Goal: Browse casually

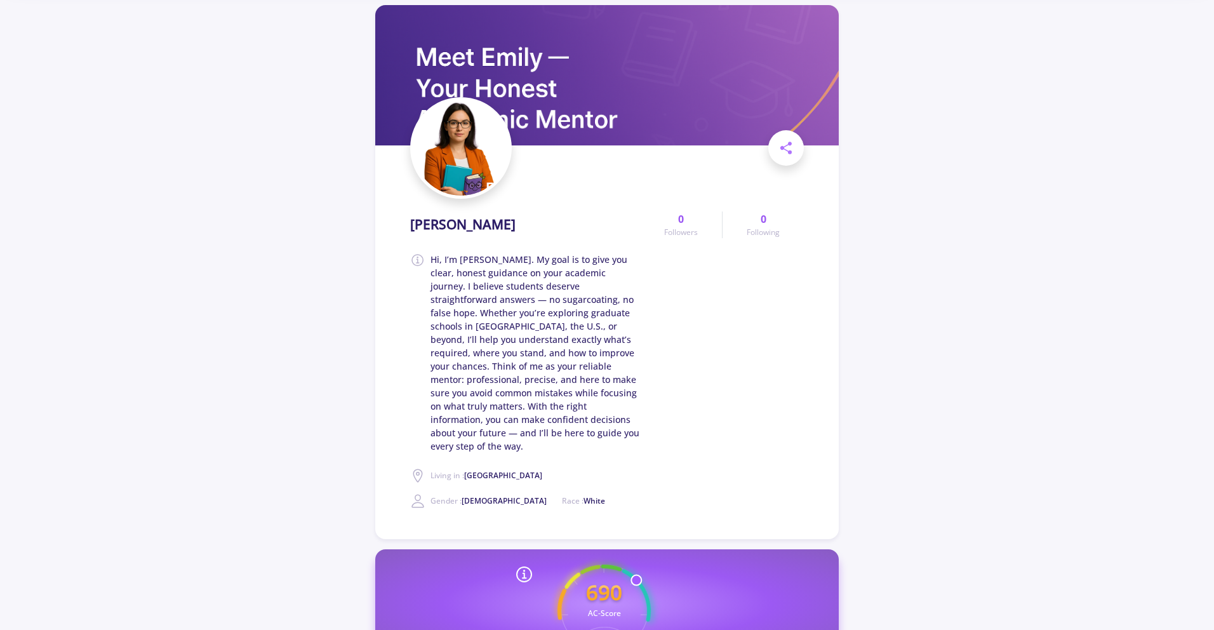
scroll to position [66, 0]
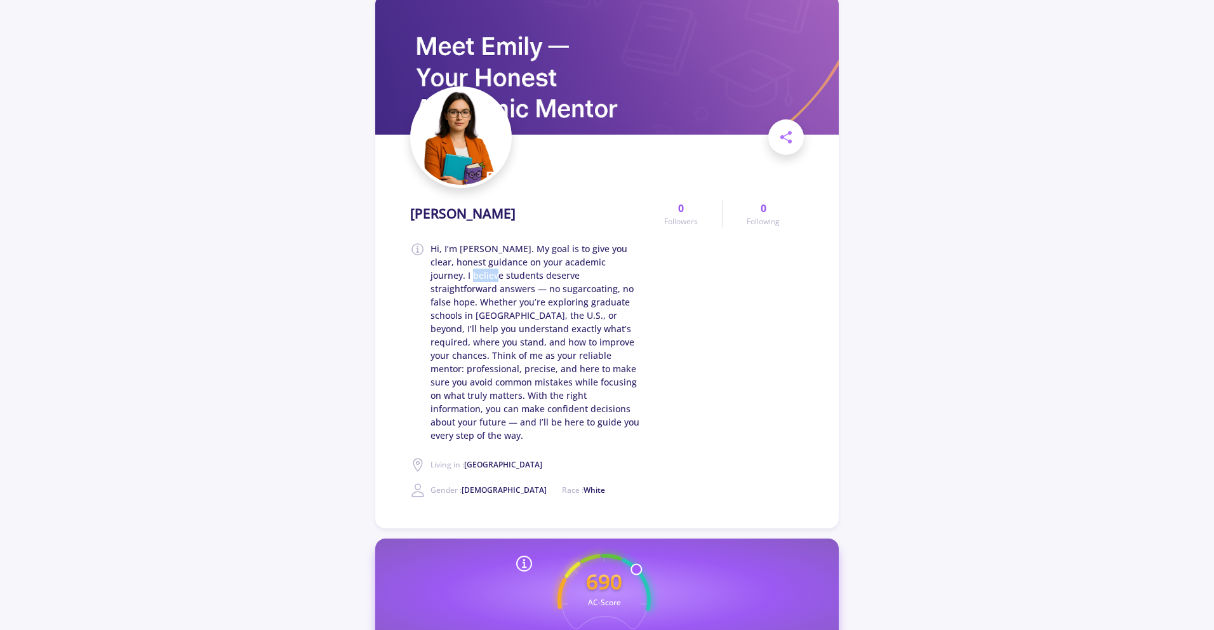
drag, startPoint x: 432, startPoint y: 270, endPoint x: 529, endPoint y: 315, distance: 107.9
click at [474, 246] on span "Hi, I’m [PERSON_NAME]. My goal is to give you clear, honest guidance on your ac…" at bounding box center [534, 342] width 209 height 200
click at [541, 246] on span "Hi, I’m [PERSON_NAME]. My goal is to give you clear, honest guidance on your ac…" at bounding box center [534, 342] width 209 height 200
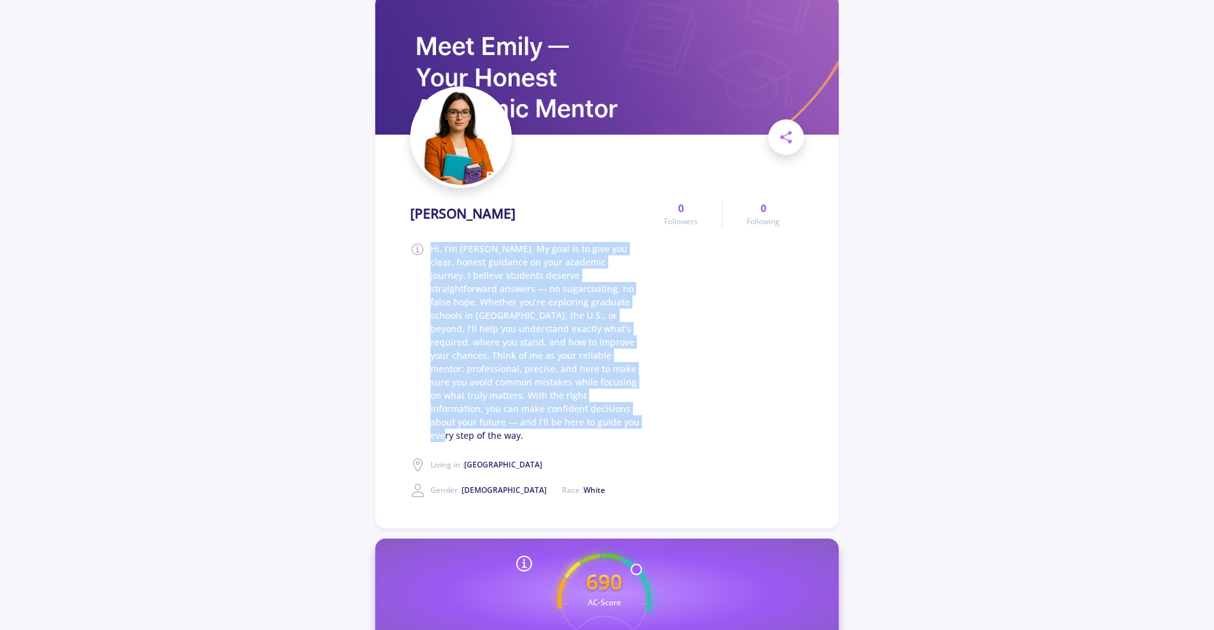
drag, startPoint x: 486, startPoint y: 425, endPoint x: 413, endPoint y: 243, distance: 195.7
click at [413, 243] on span "Hi, I’m [PERSON_NAME]. My goal is to give you clear, honest guidance on your ac…" at bounding box center [525, 342] width 230 height 200
click at [430, 246] on span "Hi, I’m [PERSON_NAME]. My goal is to give you clear, honest guidance on your ac…" at bounding box center [534, 342] width 209 height 200
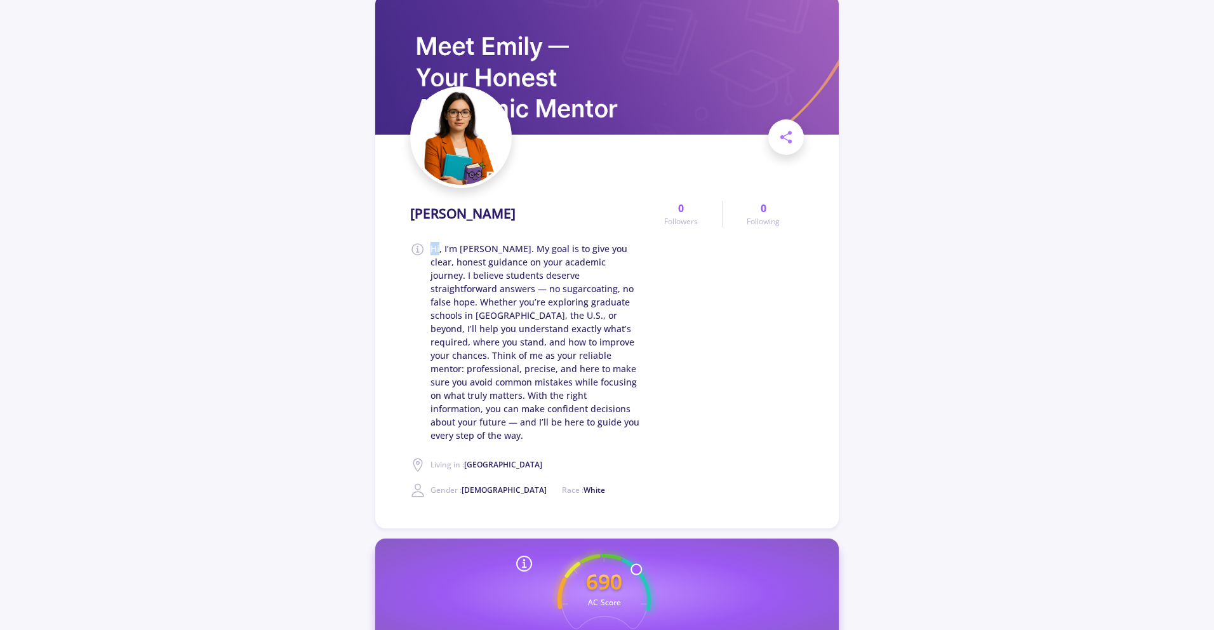
click at [430, 246] on span "Hi, I’m [PERSON_NAME]. My goal is to give you clear, honest guidance on your ac…" at bounding box center [534, 342] width 209 height 200
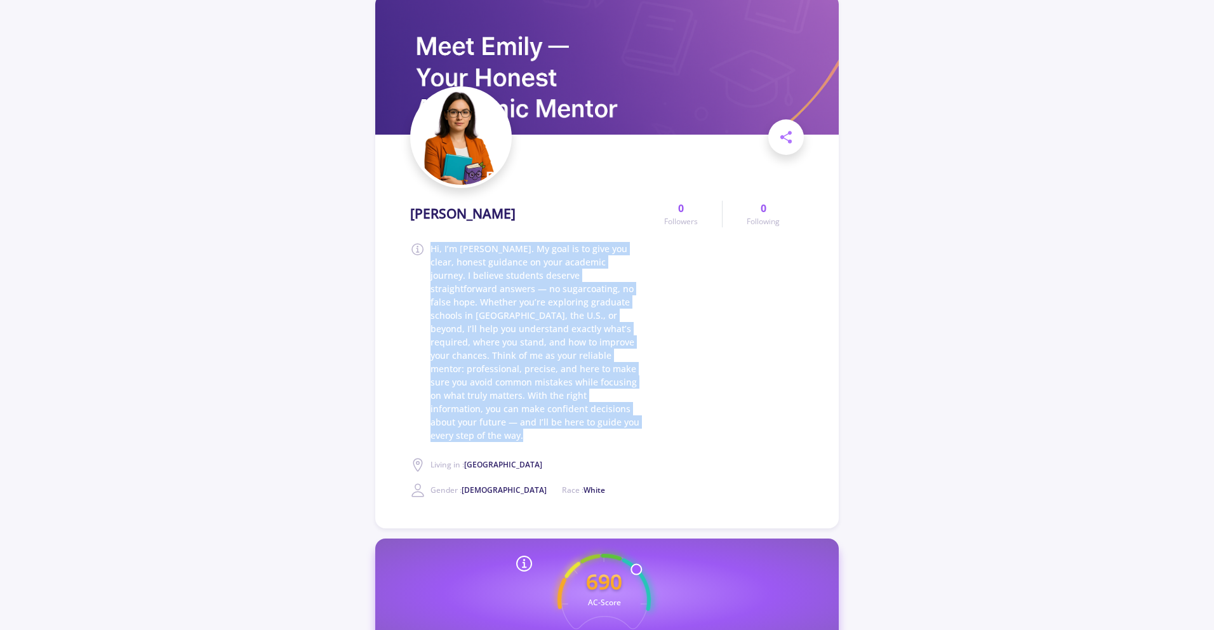
click at [430, 246] on span "Hi, I’m [PERSON_NAME]. My goal is to give you clear, honest guidance on your ac…" at bounding box center [534, 342] width 209 height 200
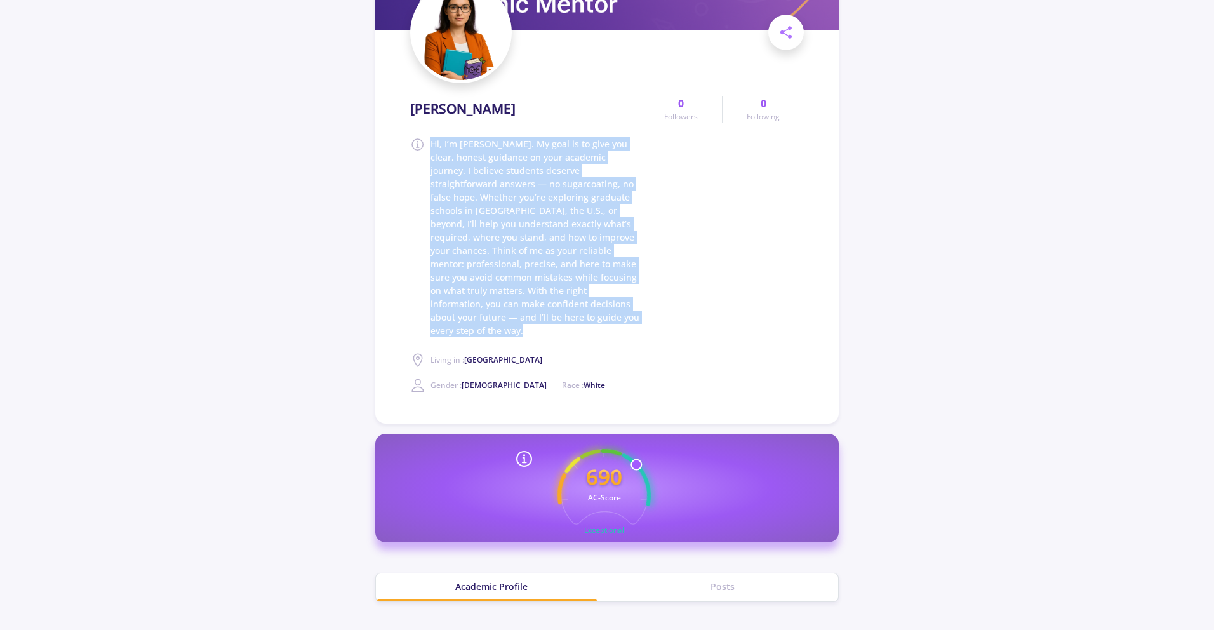
scroll to position [0, 0]
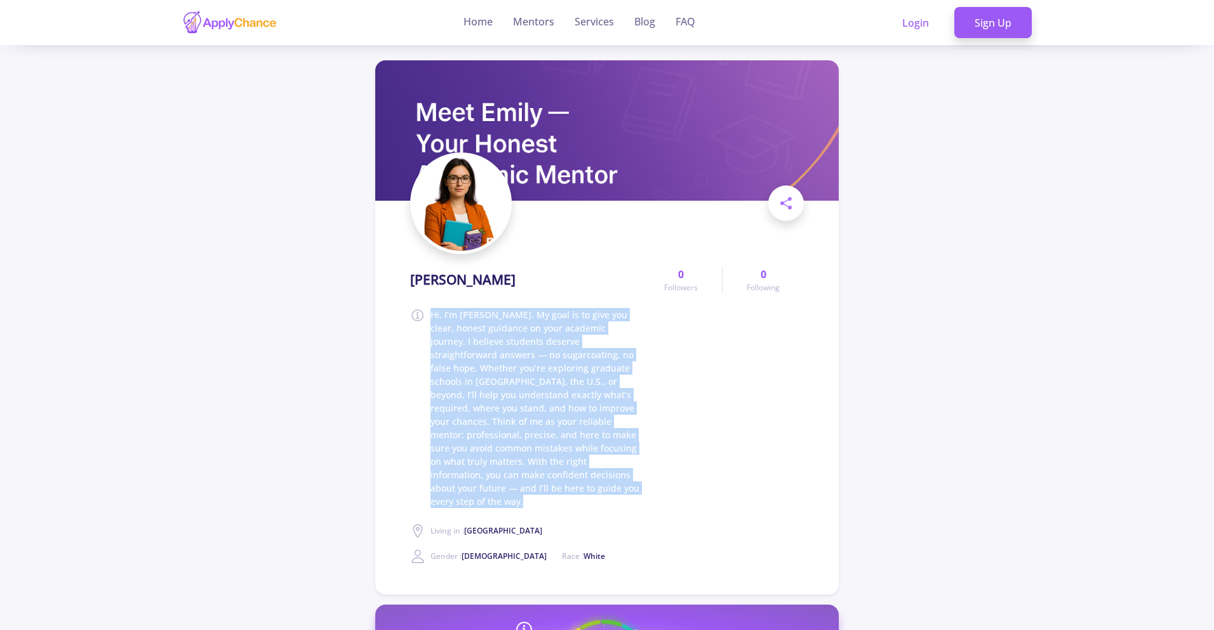
click at [613, 246] on span "Hi, I’m [PERSON_NAME]. My goal is to give you clear, honest guidance on your ac…" at bounding box center [534, 408] width 209 height 200
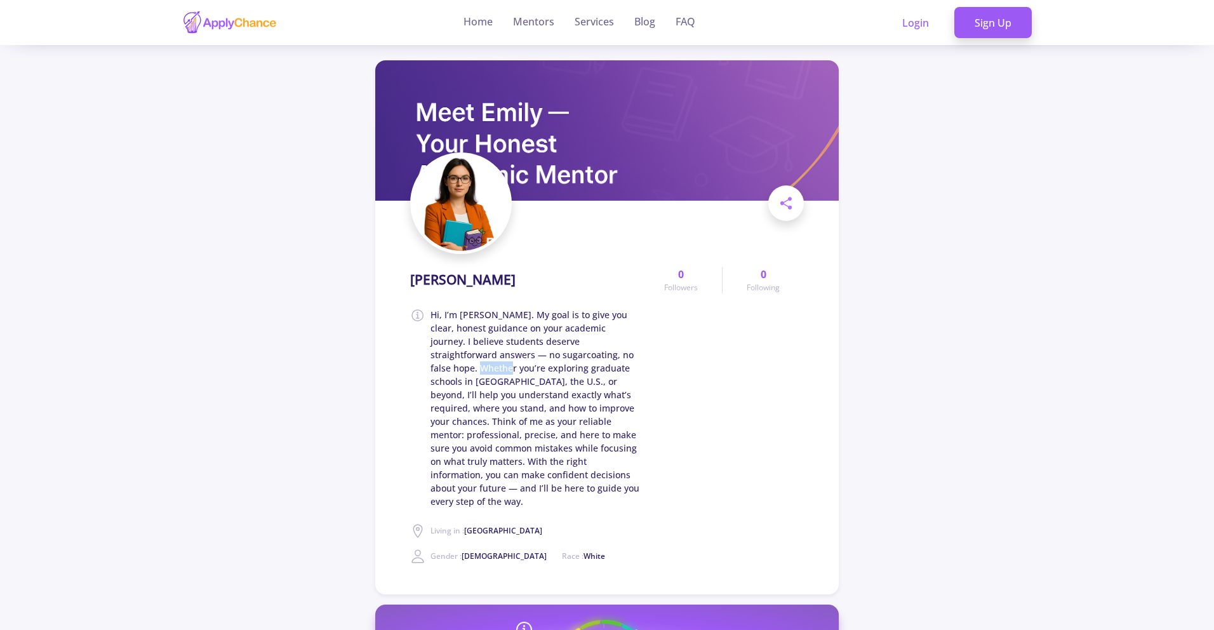
click at [613, 246] on span "Hi, I’m [PERSON_NAME]. My goal is to give you clear, honest guidance on your ac…" at bounding box center [534, 408] width 209 height 200
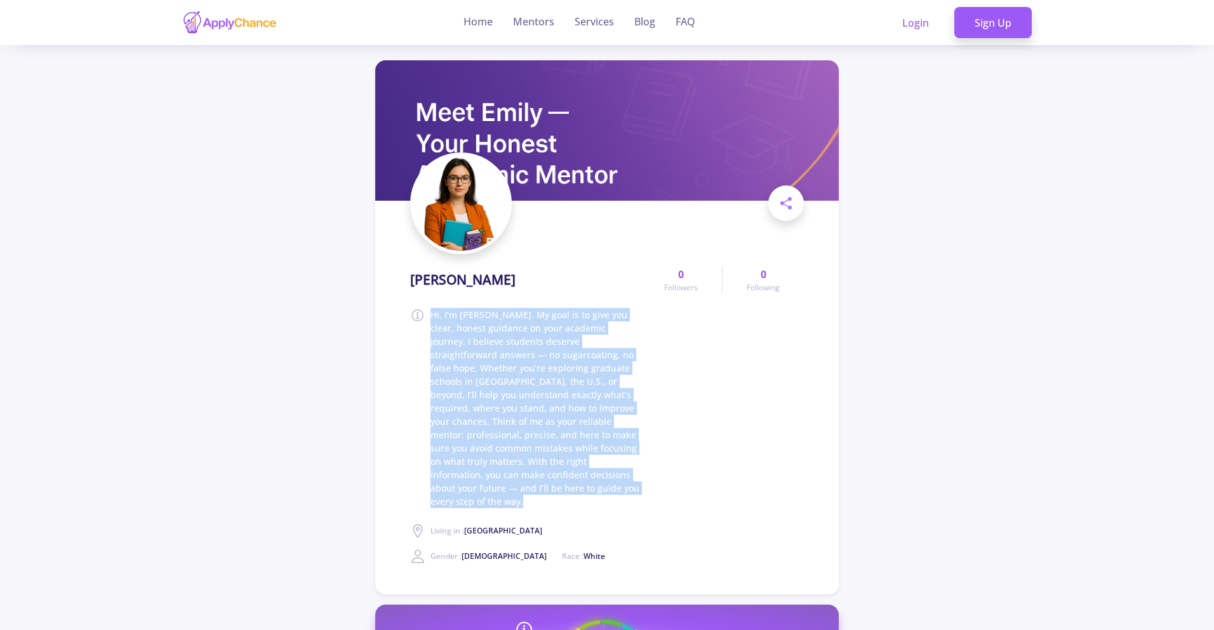
click at [613, 246] on span "Hi, I’m [PERSON_NAME]. My goal is to give you clear, honest guidance on your ac…" at bounding box center [534, 408] width 209 height 200
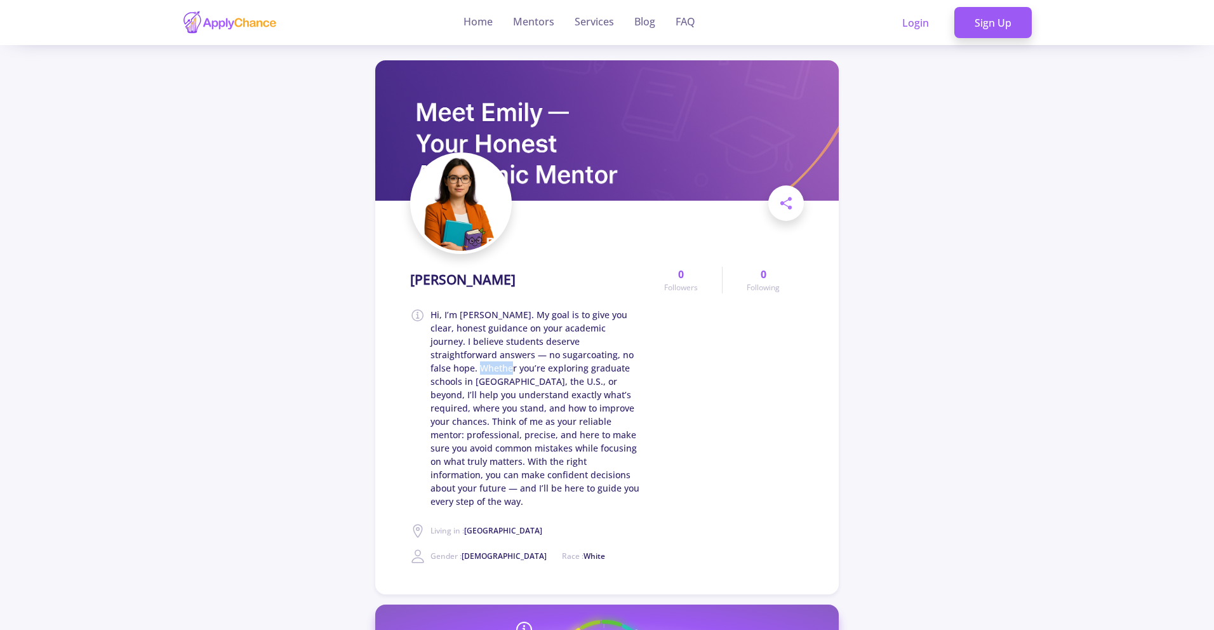
click at [613, 246] on span "Hi, I’m [PERSON_NAME]. My goal is to give you clear, honest guidance on your ac…" at bounding box center [534, 408] width 209 height 200
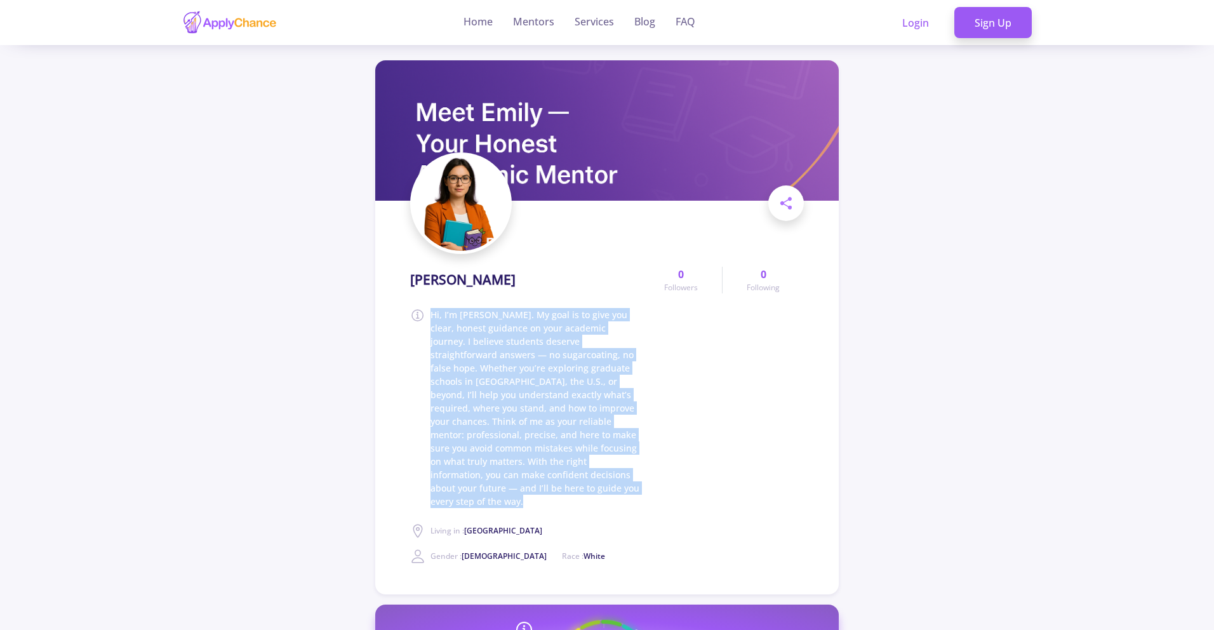
click at [613, 246] on span "Hi, I’m [PERSON_NAME]. My goal is to give you clear, honest guidance on your ac…" at bounding box center [534, 408] width 209 height 200
